Goal: Navigation & Orientation: Find specific page/section

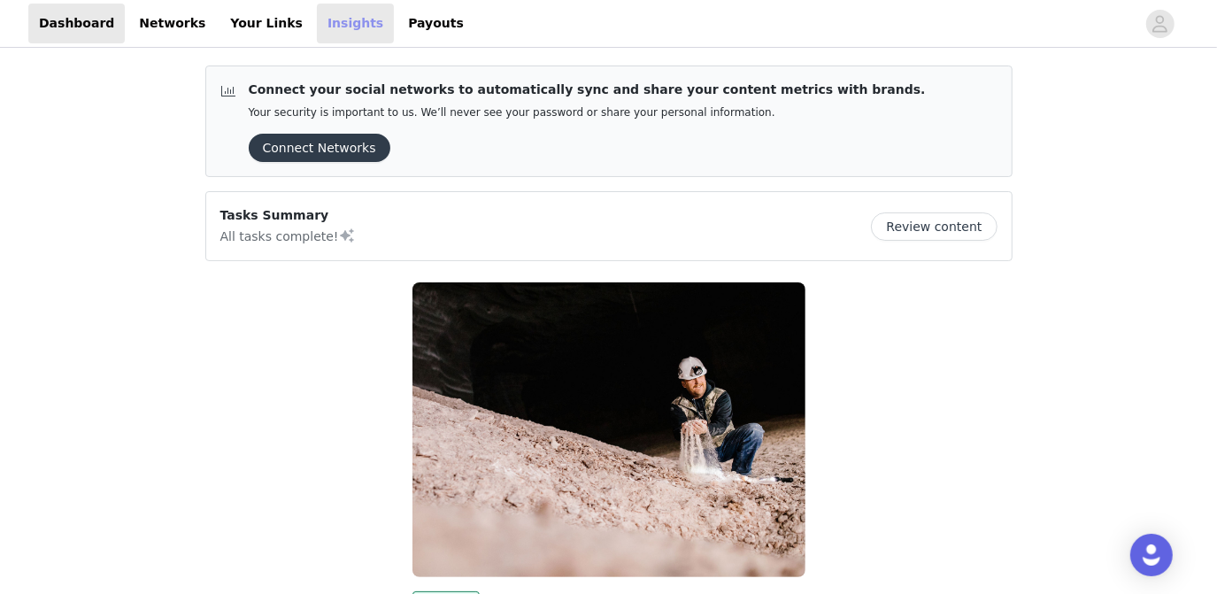
click at [317, 19] on link "Insights" at bounding box center [355, 24] width 77 height 40
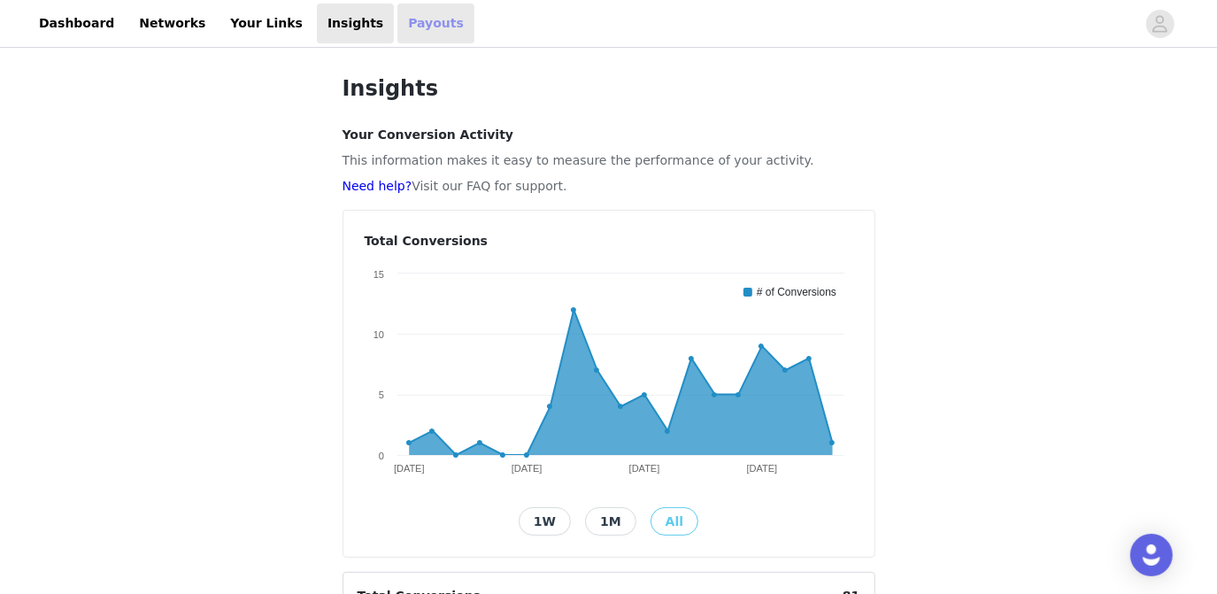
click at [397, 24] on link "Payouts" at bounding box center [435, 24] width 77 height 40
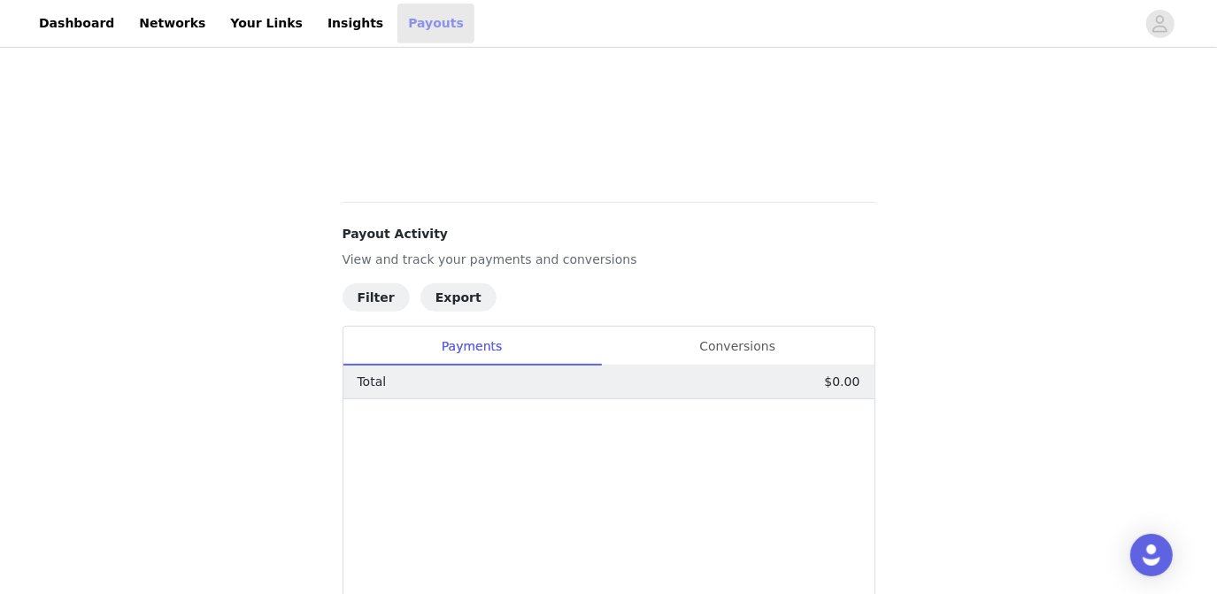
scroll to position [529, 0]
click at [726, 345] on div "Conversions" at bounding box center [737, 344] width 273 height 40
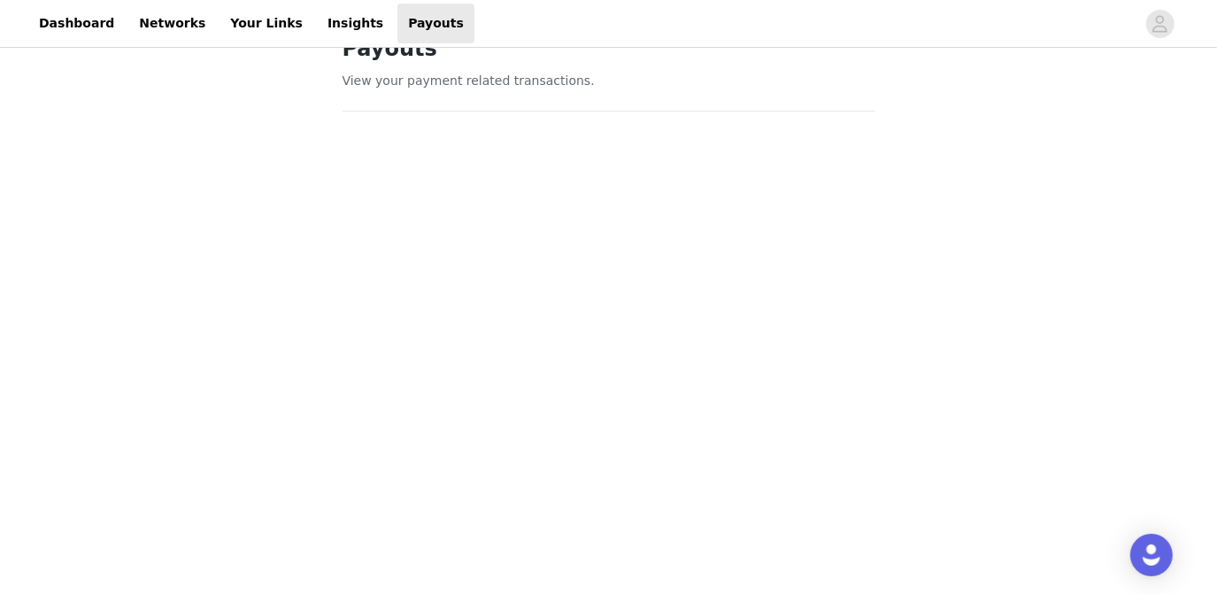
scroll to position [0, 0]
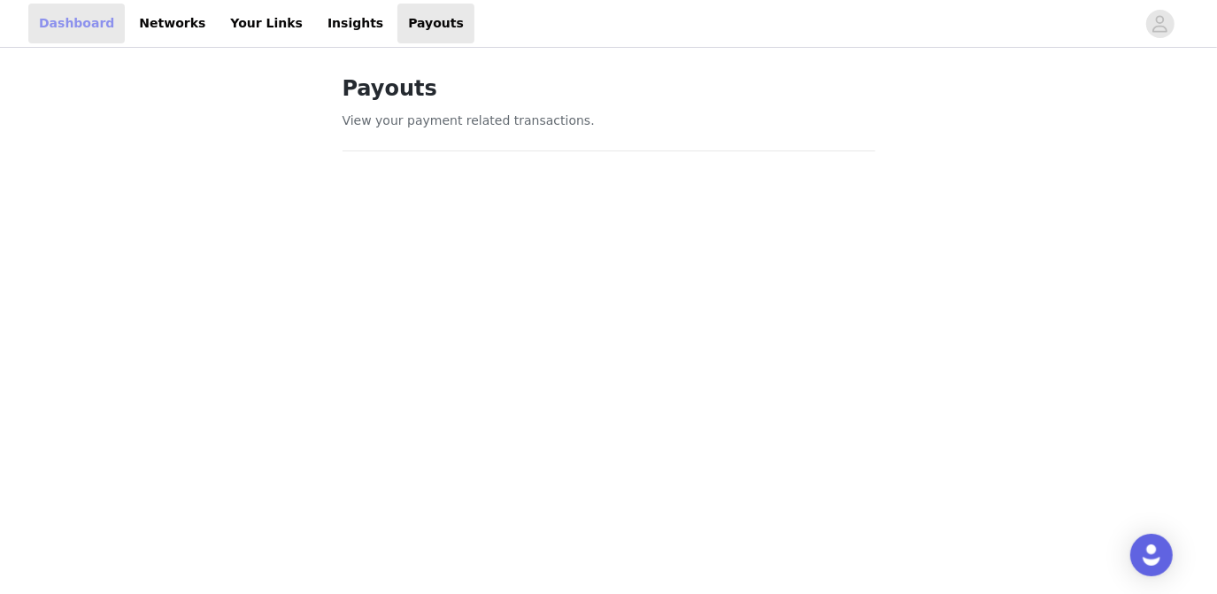
click at [65, 27] on link "Dashboard" at bounding box center [76, 24] width 96 height 40
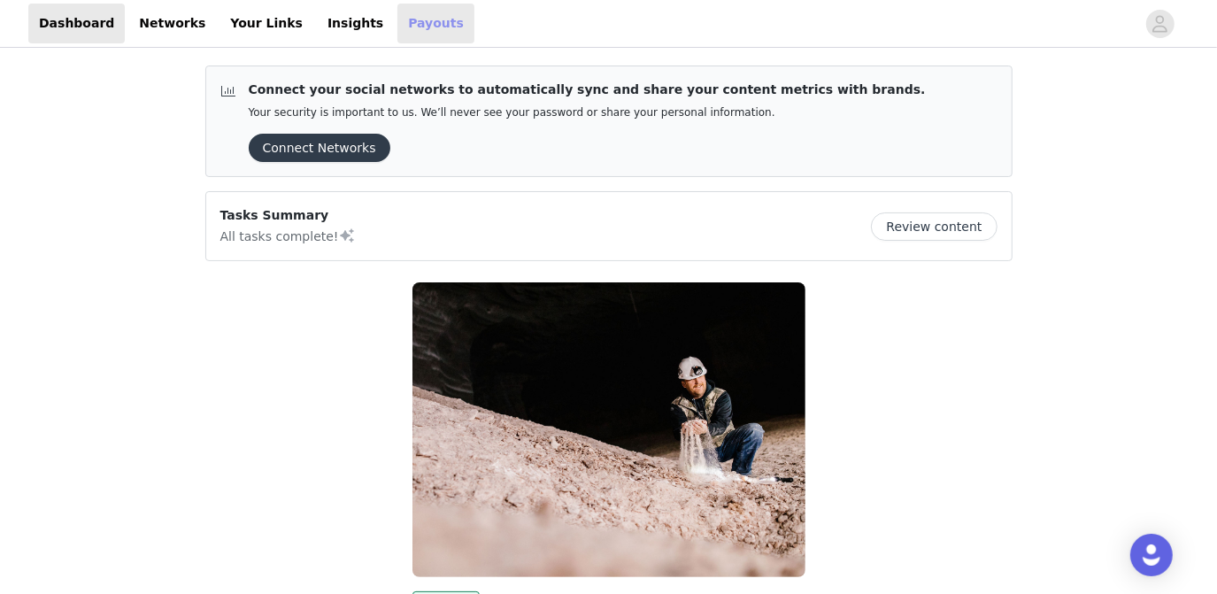
click at [397, 24] on link "Payouts" at bounding box center [435, 24] width 77 height 40
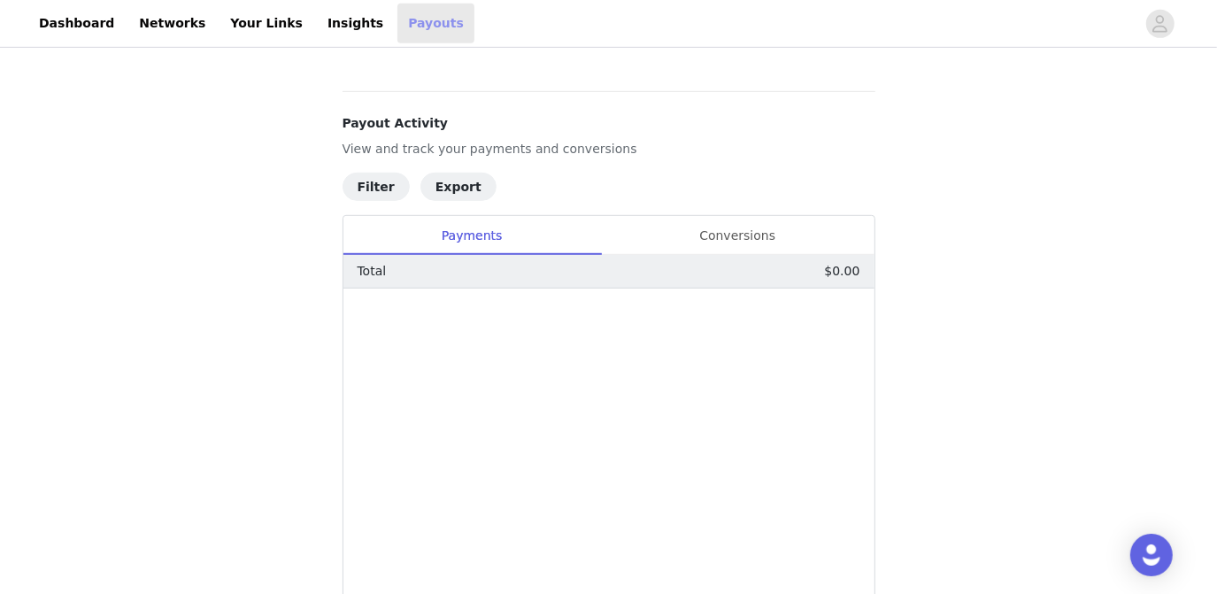
scroll to position [511, 0]
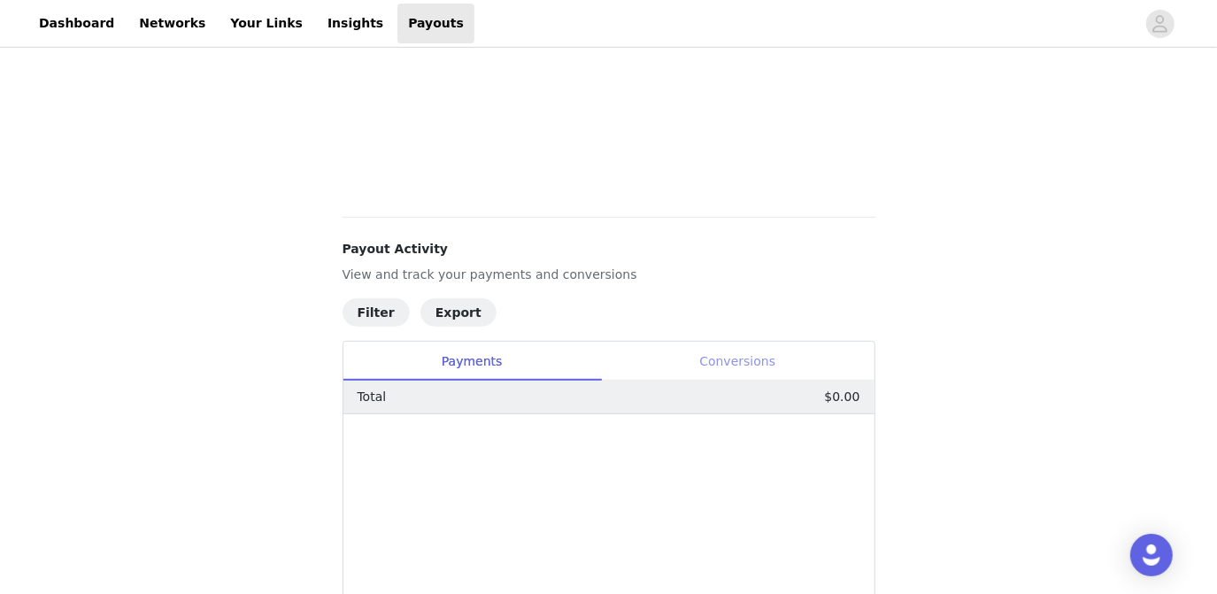
click at [780, 352] on div "Conversions" at bounding box center [737, 362] width 273 height 40
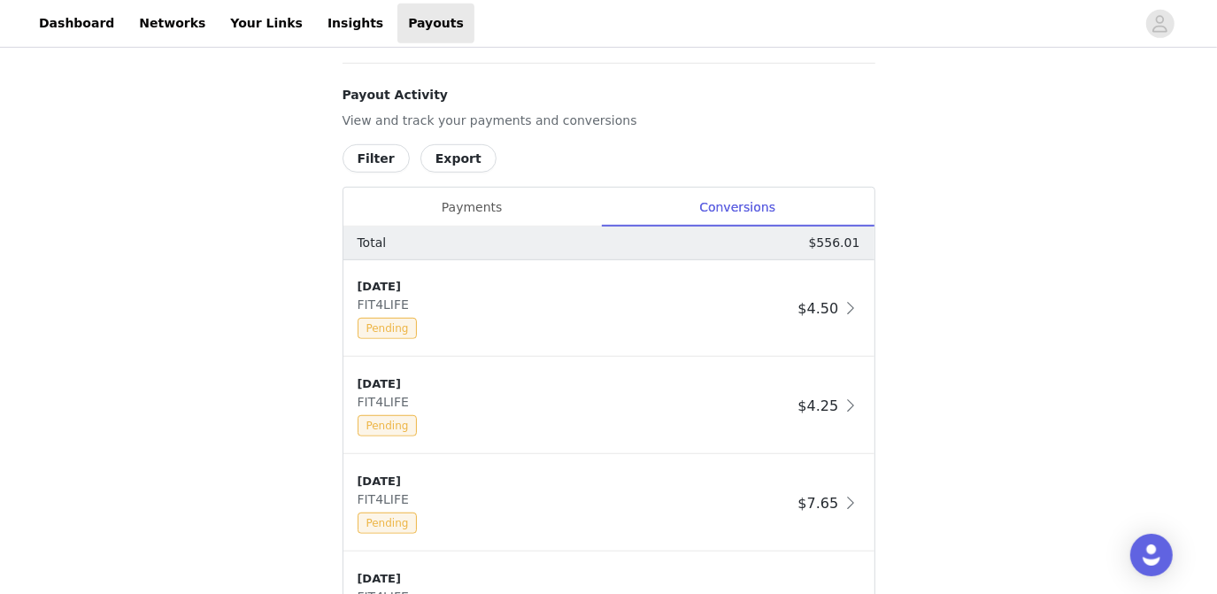
scroll to position [0, 0]
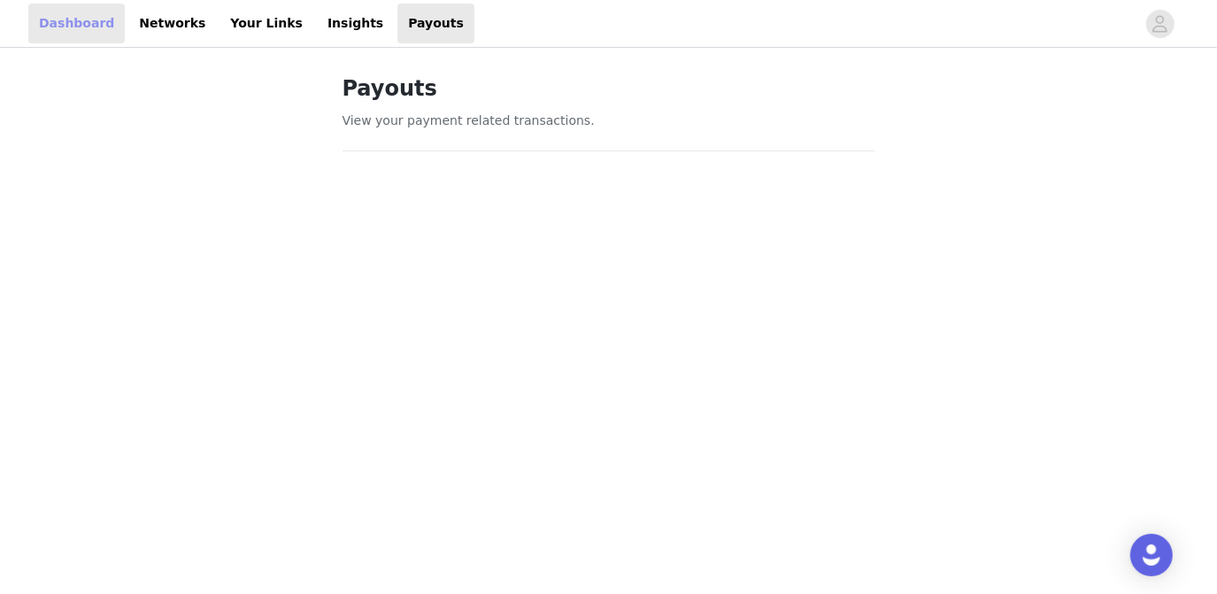
click at [75, 27] on link "Dashboard" at bounding box center [76, 24] width 96 height 40
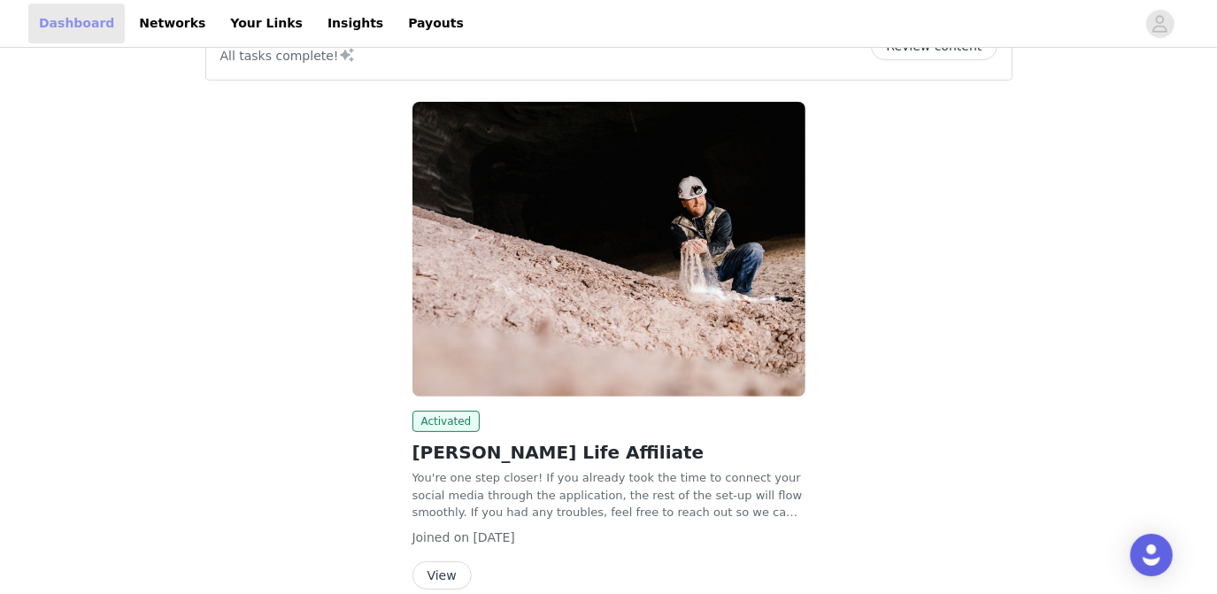
scroll to position [264, 0]
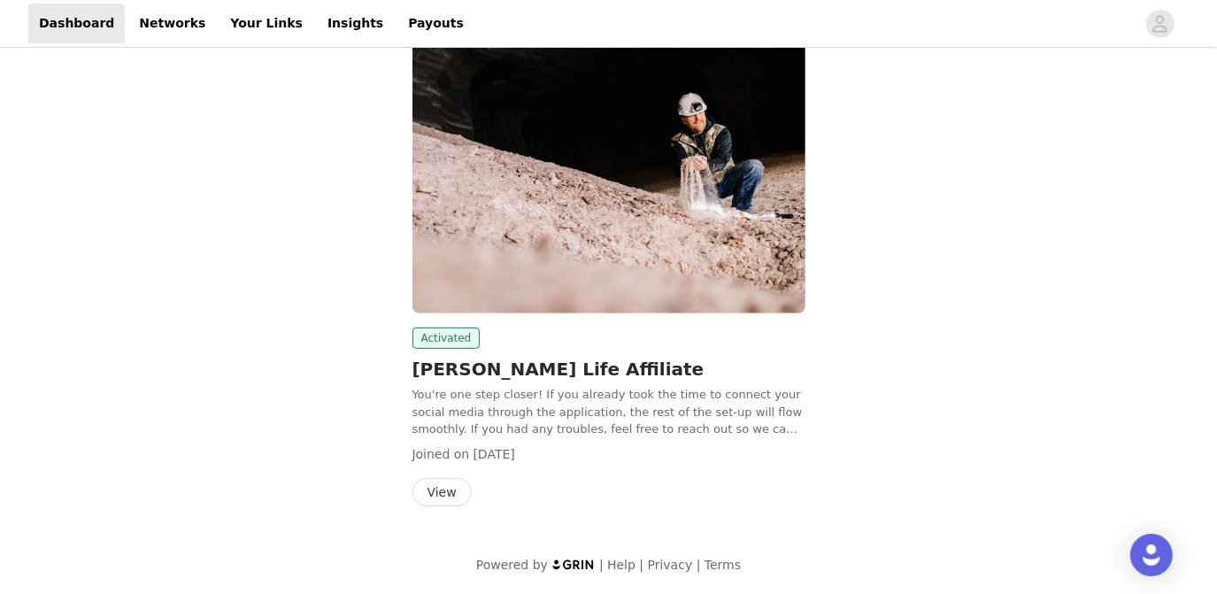
click at [455, 488] on button "View" at bounding box center [441, 492] width 59 height 28
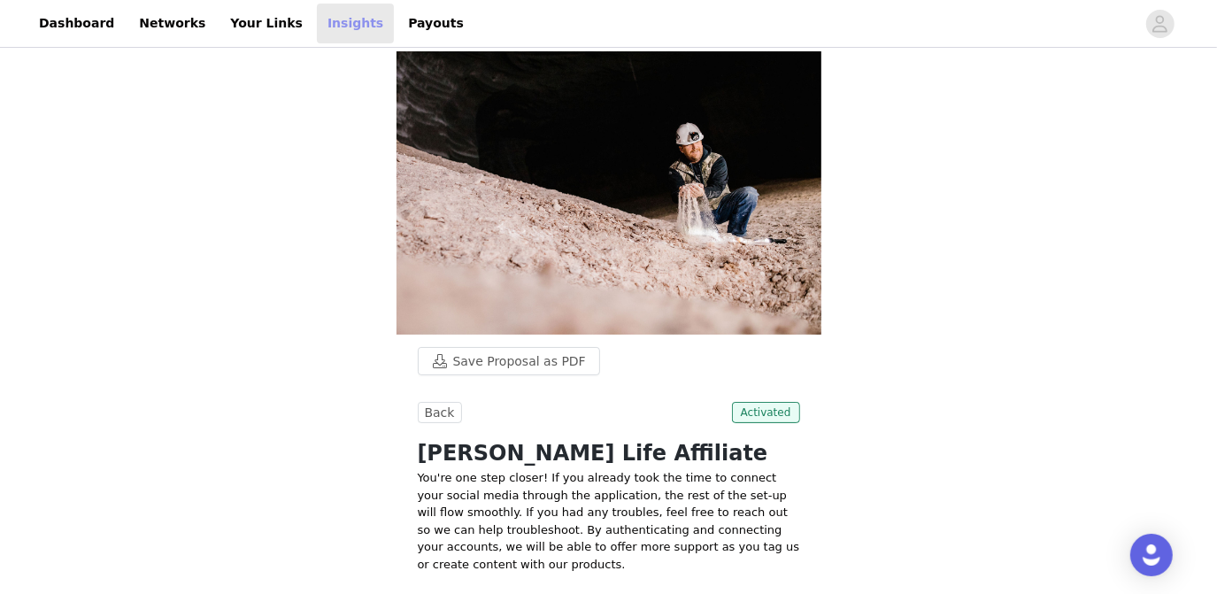
click at [317, 25] on link "Insights" at bounding box center [355, 24] width 77 height 40
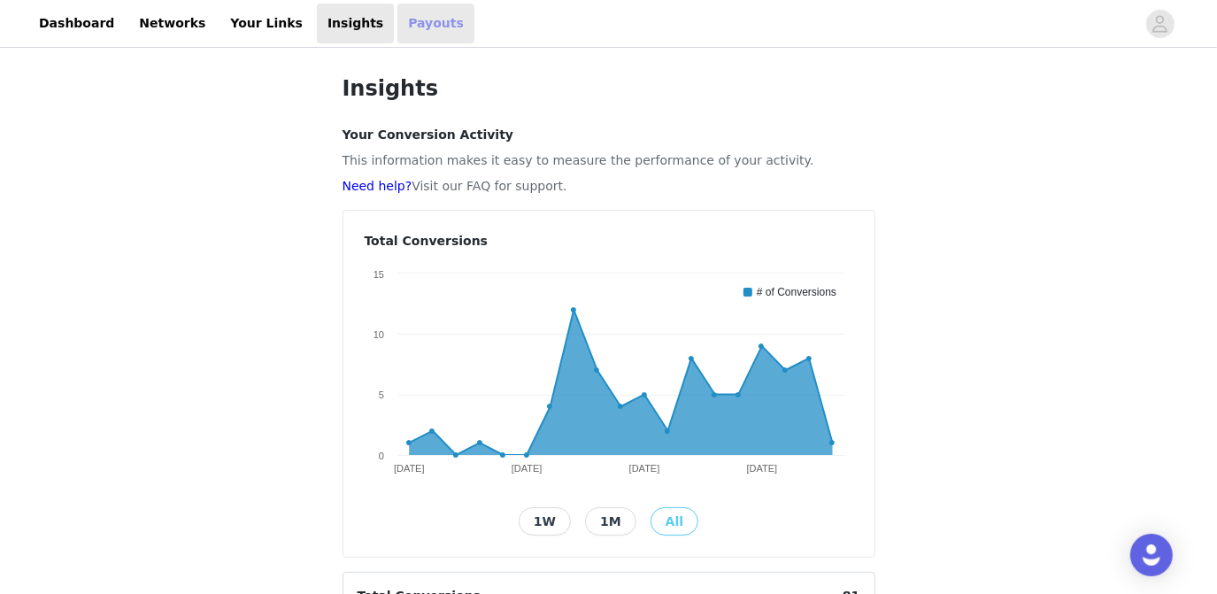
click at [397, 27] on link "Payouts" at bounding box center [435, 24] width 77 height 40
